Goal: Transaction & Acquisition: Download file/media

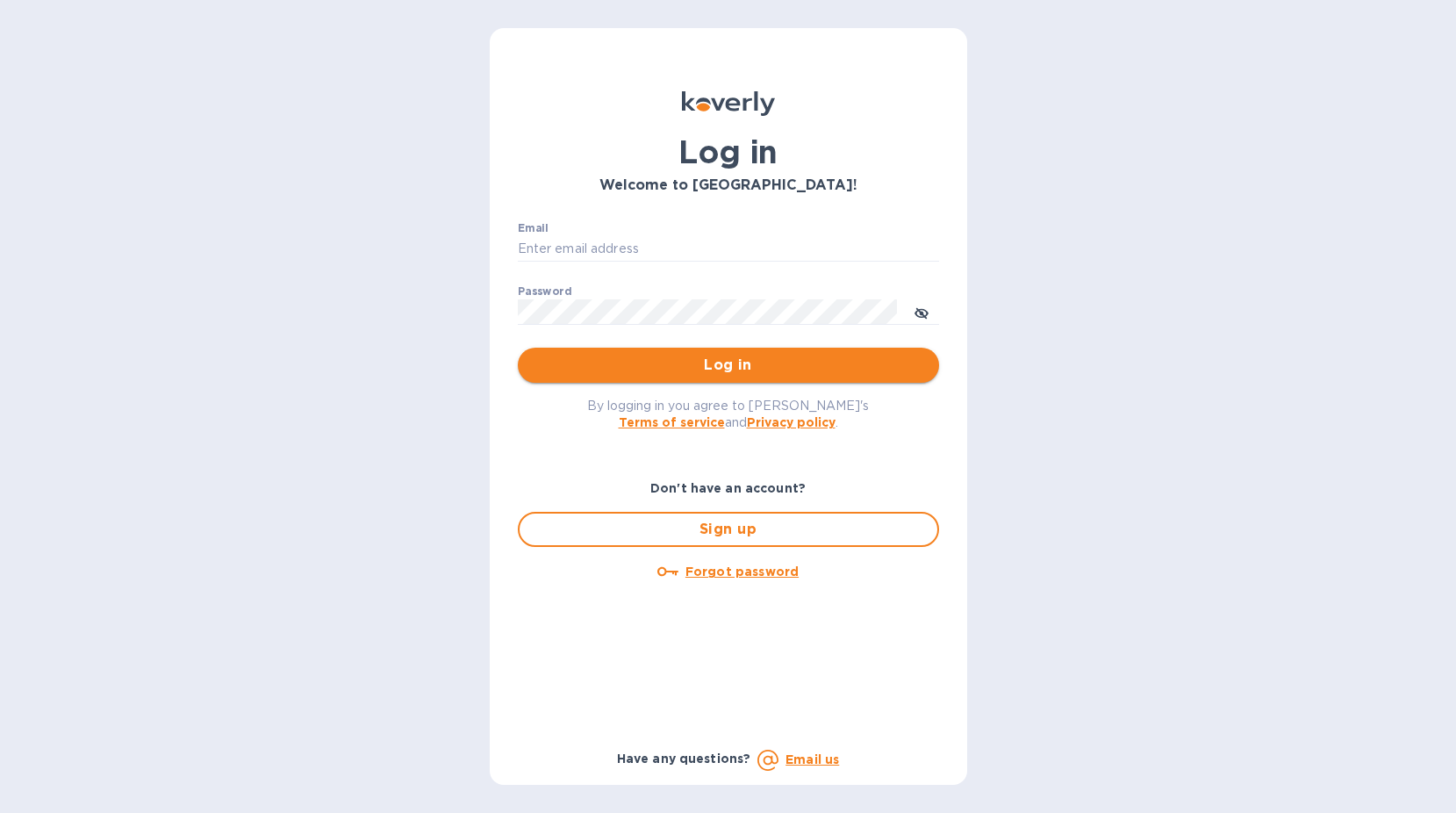
type input "sgupta@ardentgloballogistics.com"
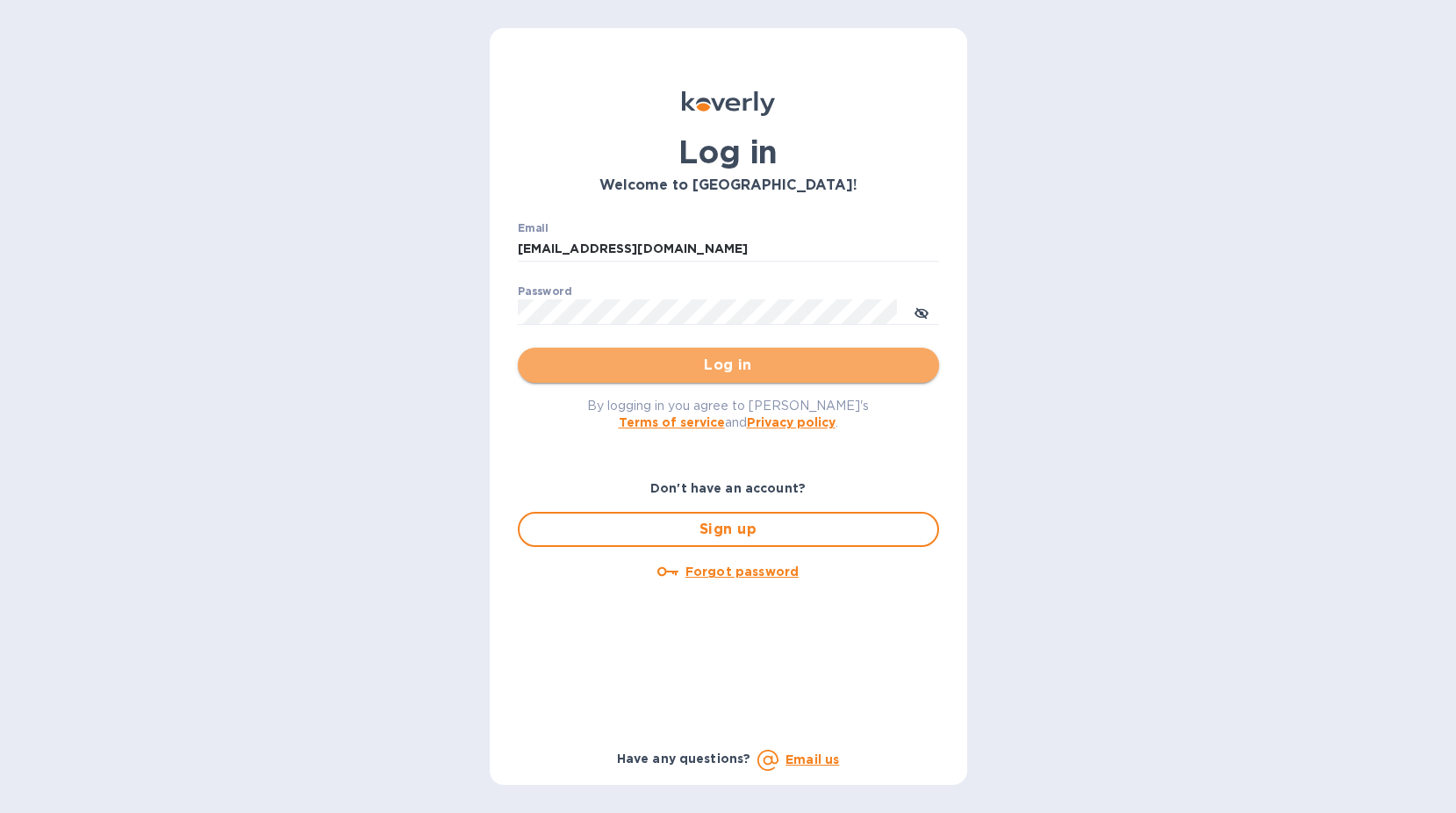
click at [546, 377] on button "Log in" at bounding box center [728, 364] width 422 height 35
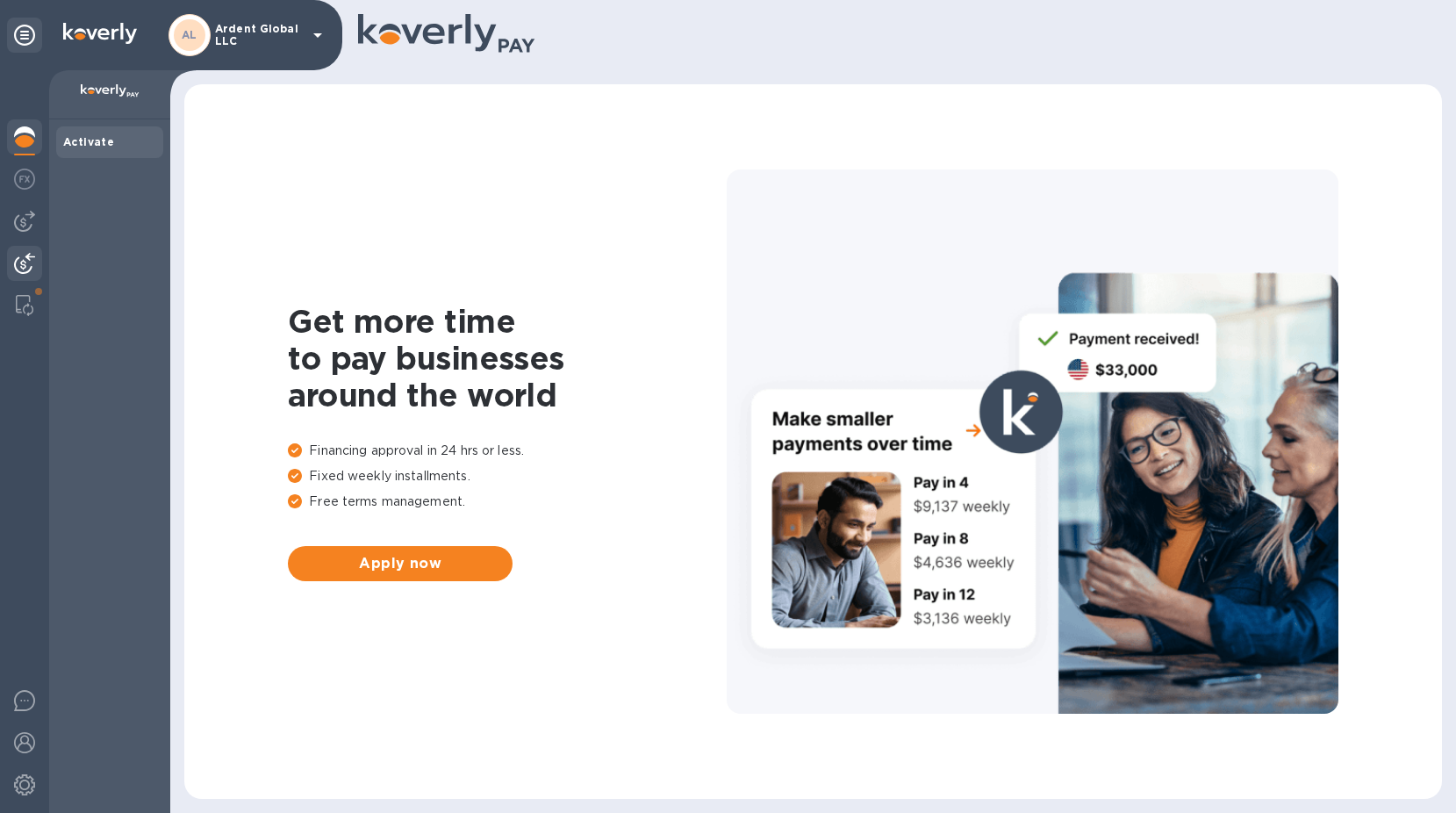
click at [15, 258] on img at bounding box center [24, 263] width 21 height 21
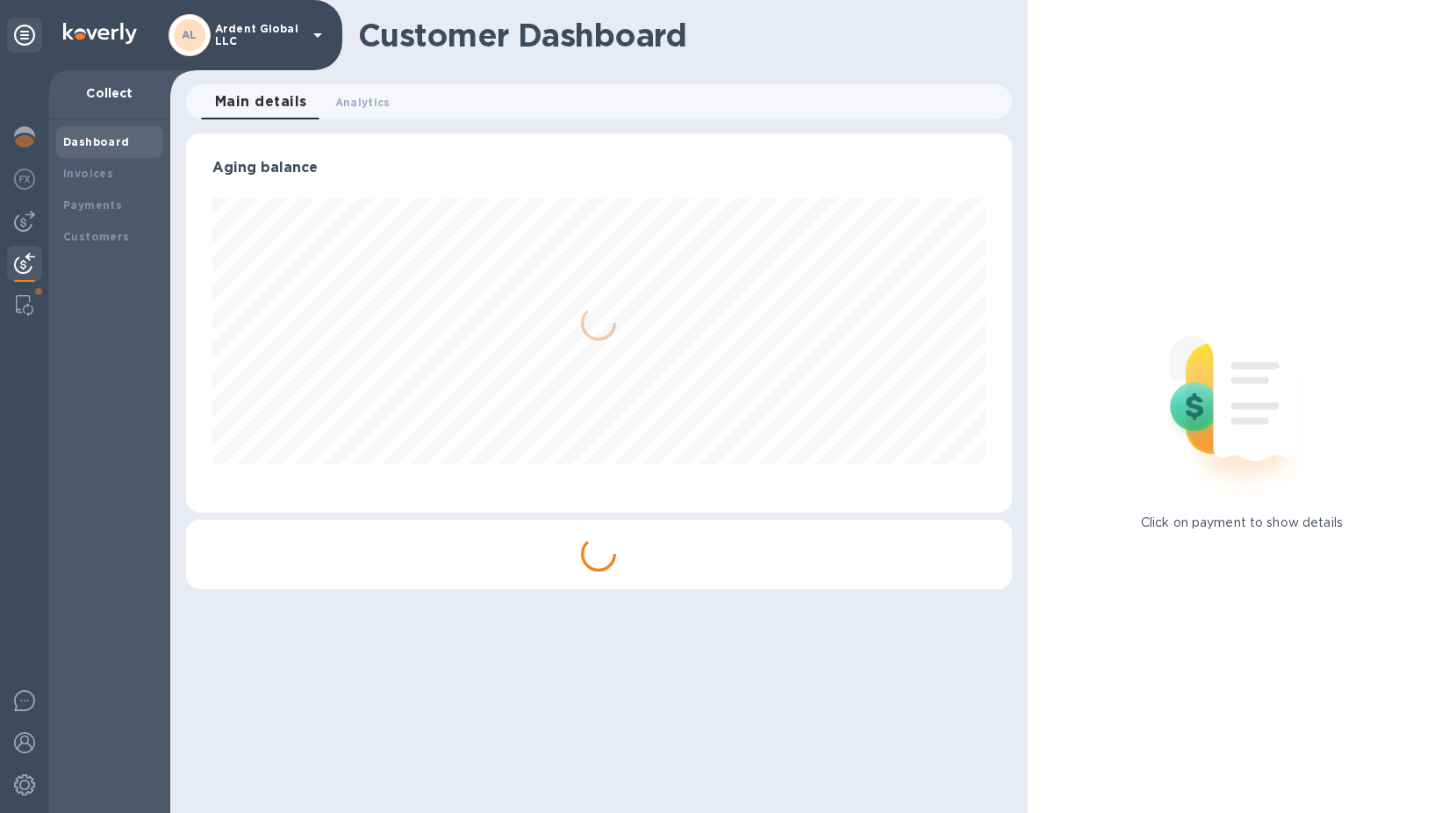
scroll to position [379, 825]
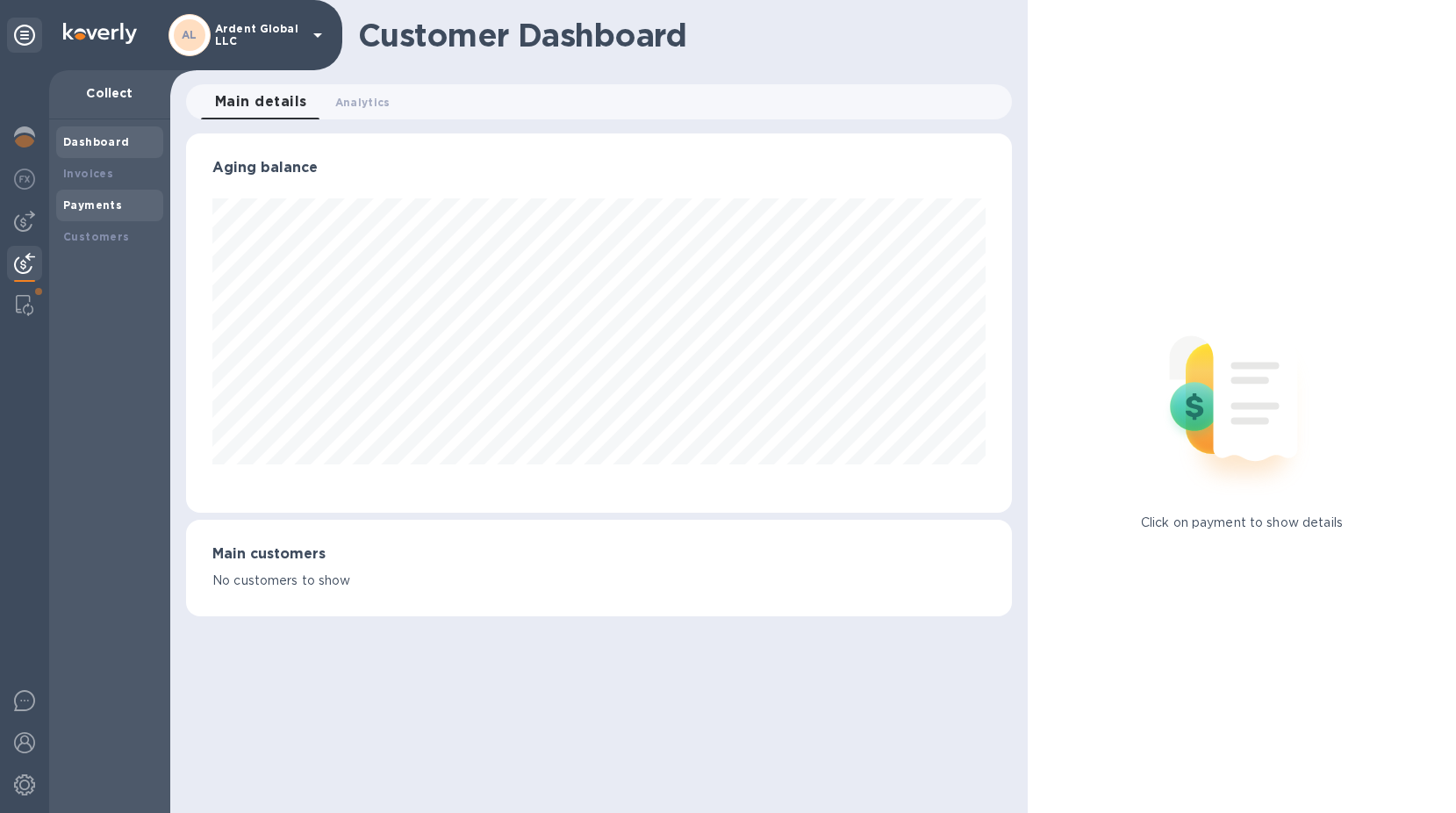
click at [99, 197] on div "Payments" at bounding box center [110, 205] width 93 height 18
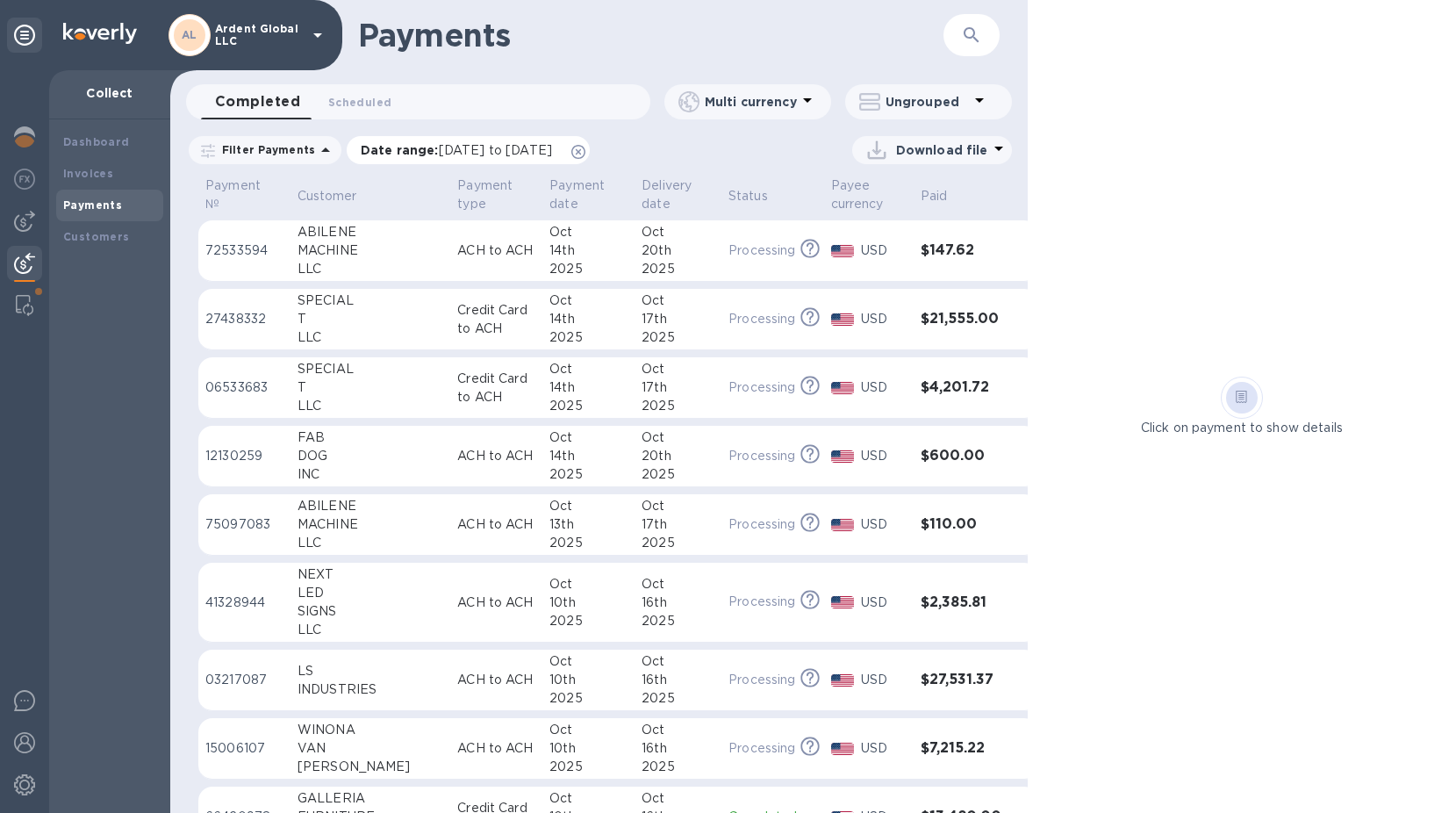
click at [570, 151] on span "Date range : [DATE] to [DATE]" at bounding box center [465, 150] width 209 height 18
click at [586, 151] on icon at bounding box center [579, 152] width 14 height 14
click at [923, 159] on div "Download file" at bounding box center [930, 150] width 135 height 28
click at [921, 190] on li "XLSX file" at bounding box center [933, 193] width 119 height 50
